Goal: Information Seeking & Learning: Learn about a topic

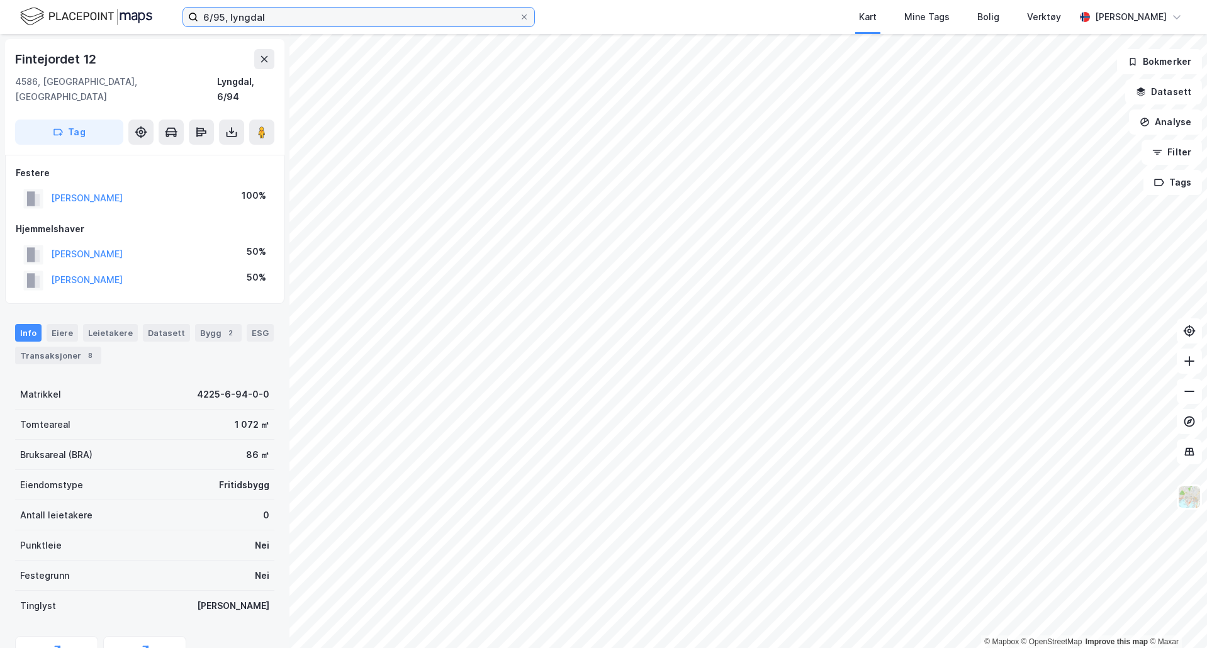
click at [355, 20] on input "6/95, lyngdal" at bounding box center [358, 17] width 321 height 19
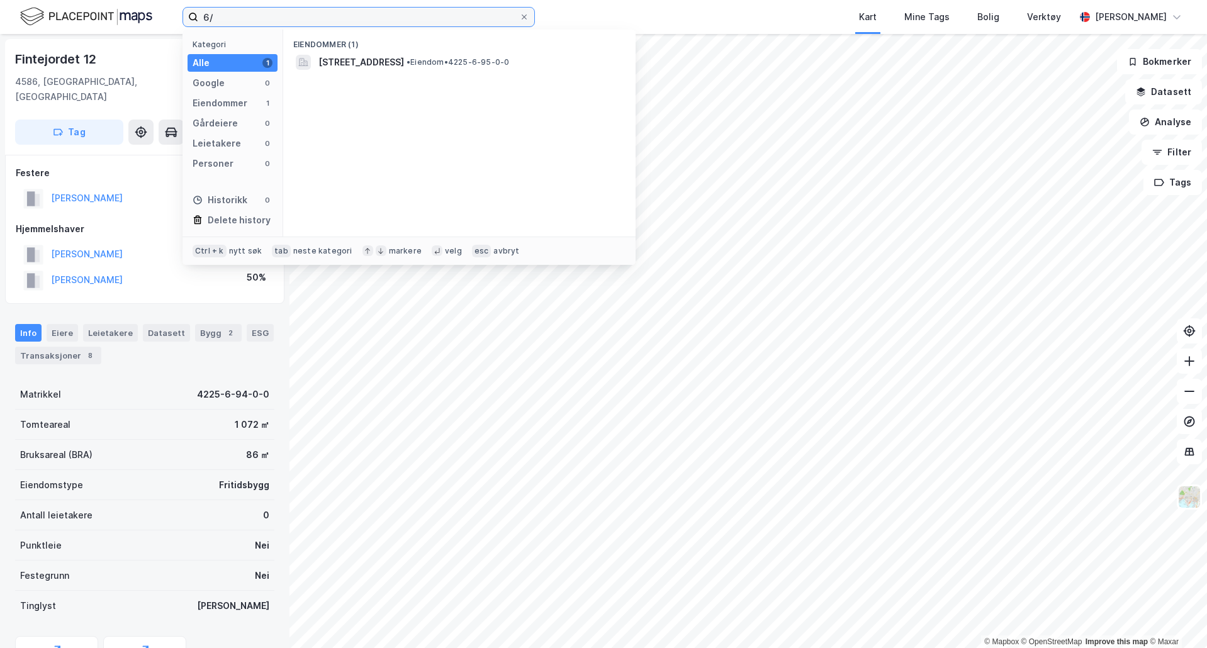
type input "6"
type input "[PERSON_NAME]"
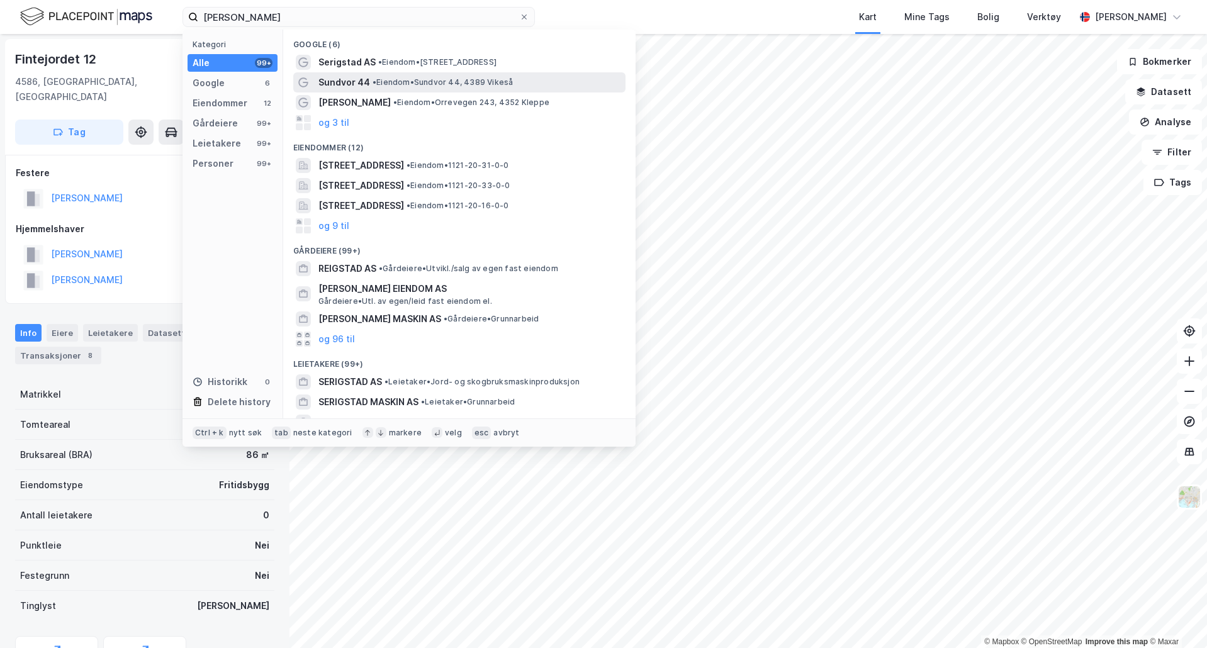
click at [351, 79] on span "Sundvor 44" at bounding box center [344, 82] width 52 height 15
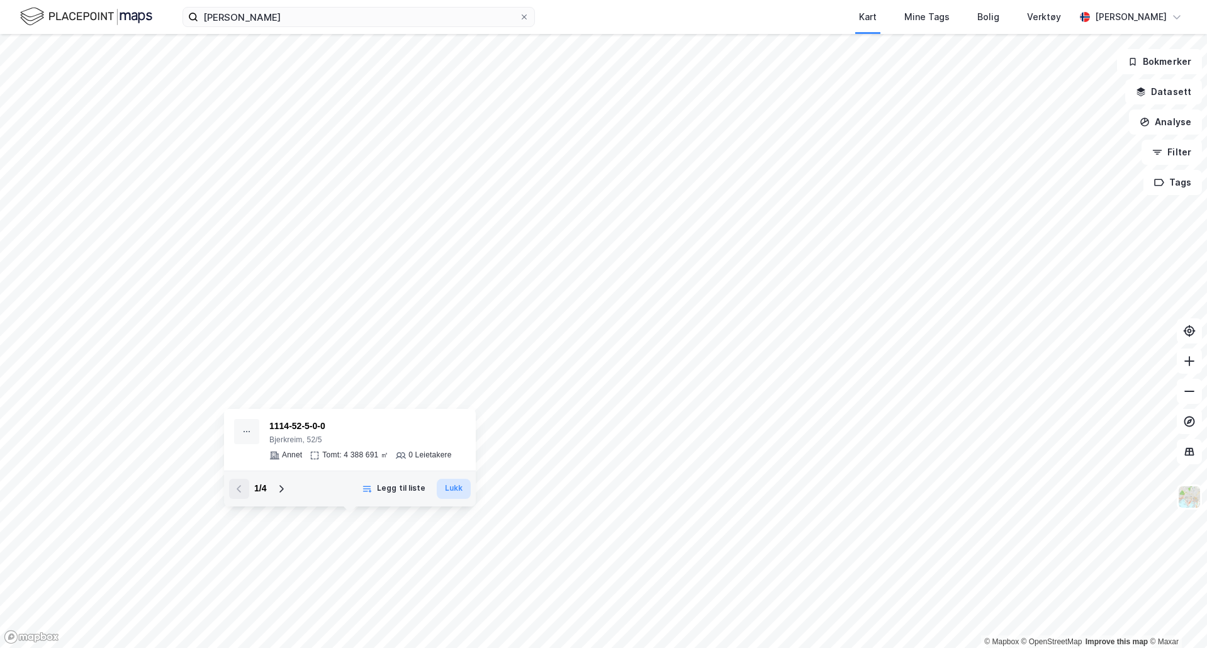
click at [452, 491] on button "Lukk" at bounding box center [454, 489] width 34 height 20
